Goal: Navigation & Orientation: Find specific page/section

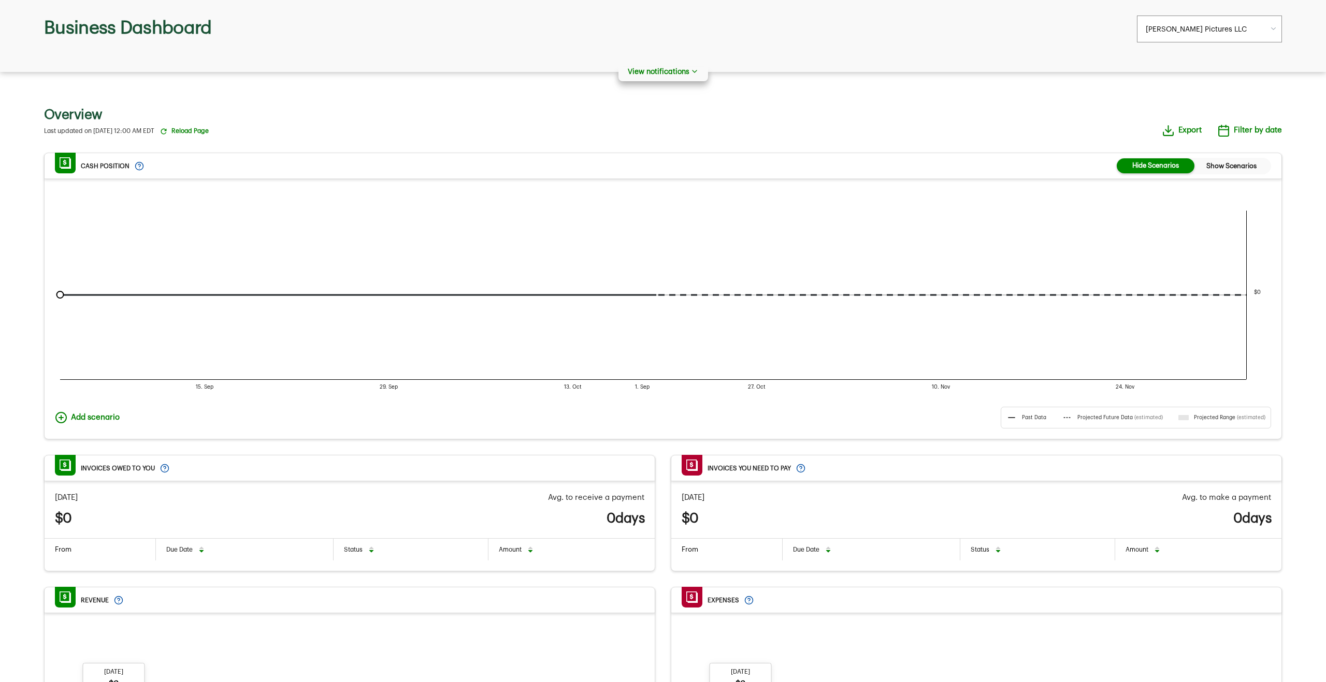
click at [1243, 26] on body "Skip to main content Business Dashboard Company [PERSON_NAME] Pictures LLC [PER…" at bounding box center [663, 341] width 1326 height 682
click at [987, 21] on html "Skip to main content Business Dashboard Company [PERSON_NAME] Pictures LLC [PER…" at bounding box center [663, 341] width 1326 height 682
